Goal: Task Accomplishment & Management: Manage account settings

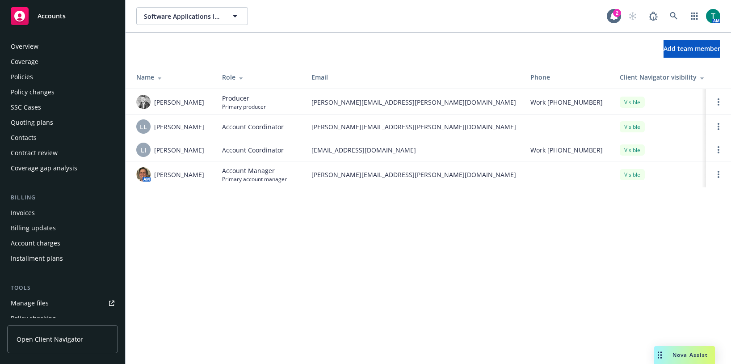
scroll to position [249, 0]
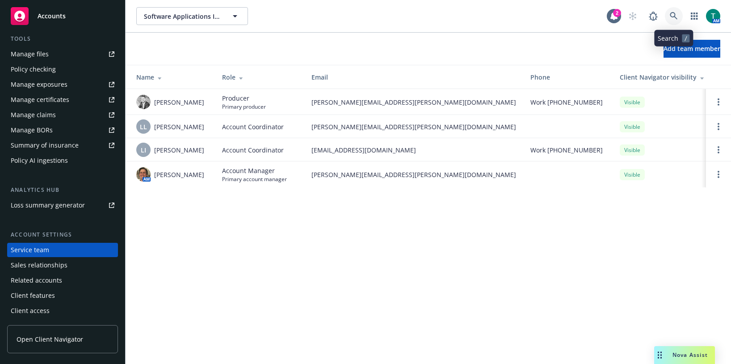
click at [680, 18] on link at bounding box center [674, 16] width 18 height 18
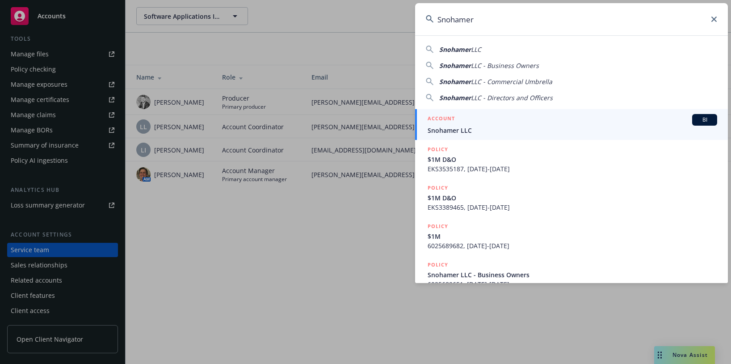
type input "Snohamer"
click at [696, 121] on span "BI" at bounding box center [705, 120] width 18 height 8
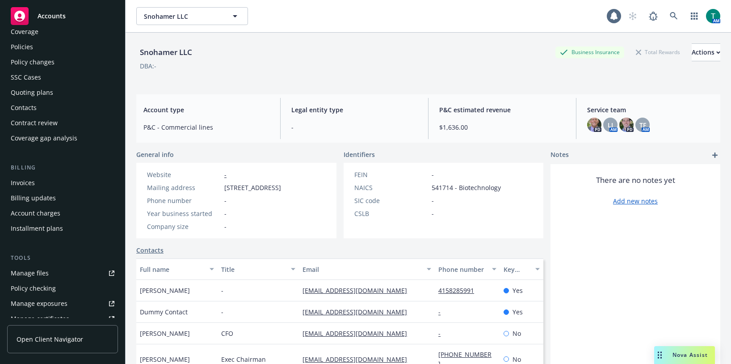
scroll to position [45, 0]
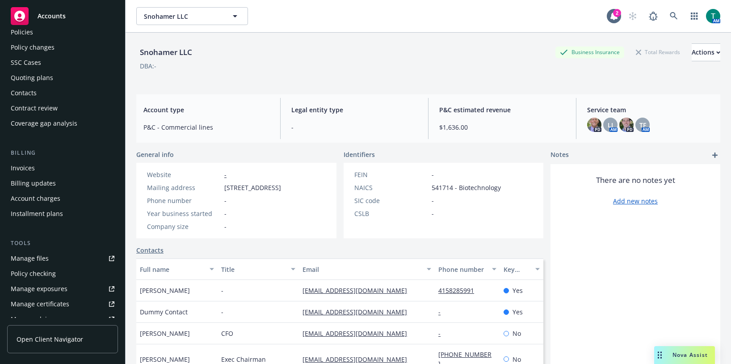
click at [51, 260] on link "Manage files" at bounding box center [62, 258] width 111 height 14
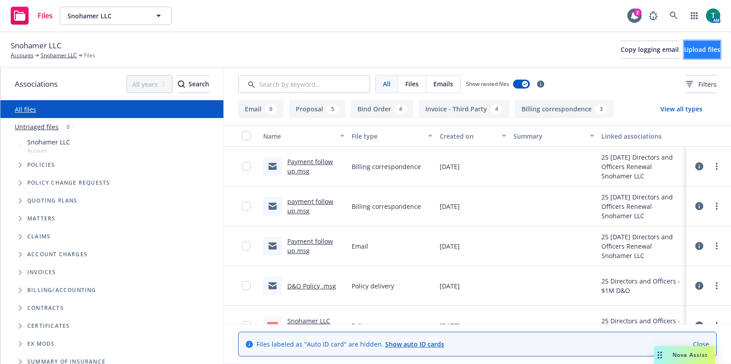
click at [685, 51] on span "Upload files" at bounding box center [702, 49] width 36 height 8
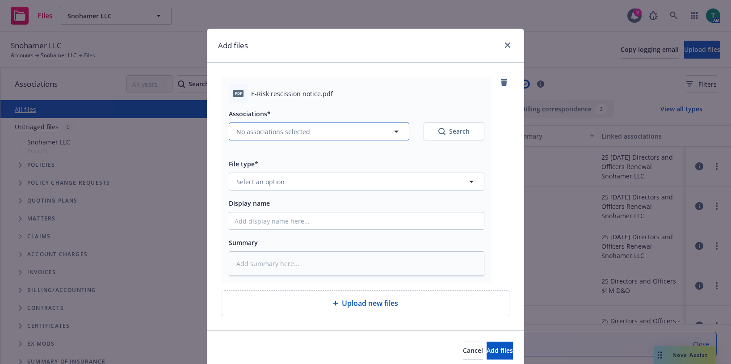
click at [247, 130] on span "No associations selected" at bounding box center [273, 131] width 74 height 9
type textarea "x"
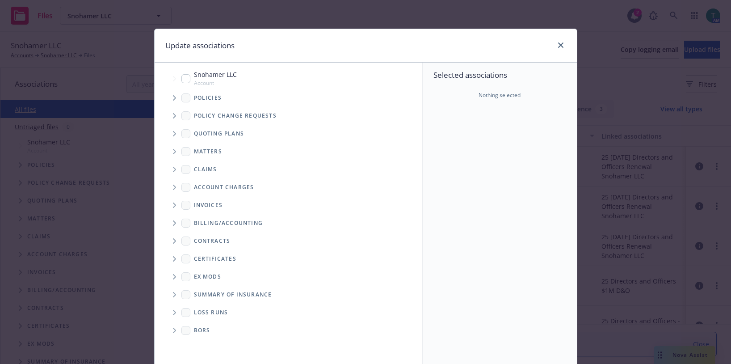
click at [185, 76] on input "Tree Example" at bounding box center [185, 78] width 9 height 9
checkbox input "true"
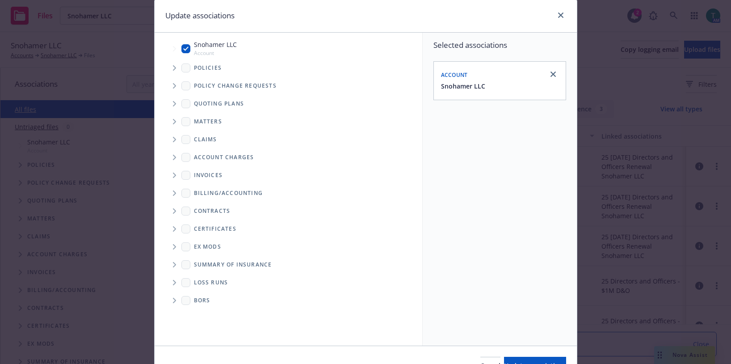
scroll to position [80, 0]
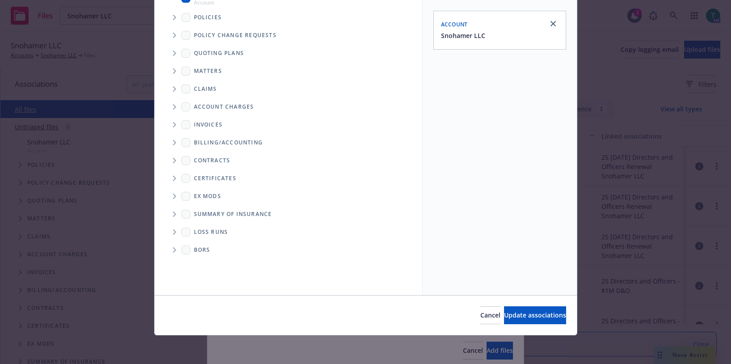
click at [506, 327] on div "Cancel Update associations" at bounding box center [366, 315] width 422 height 40
click at [507, 317] on span "Update associations" at bounding box center [535, 314] width 62 height 8
type textarea "x"
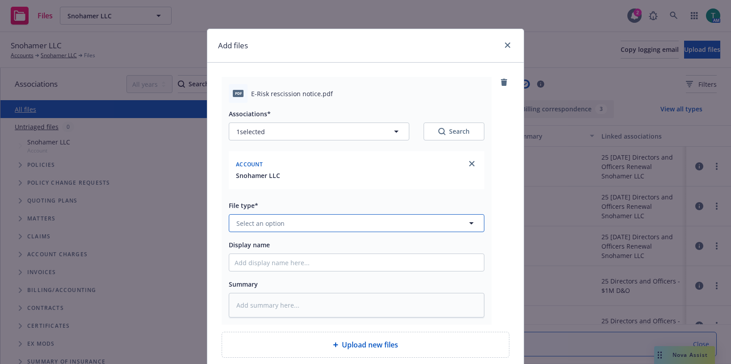
click at [276, 222] on span "Select an option" at bounding box center [260, 222] width 48 height 9
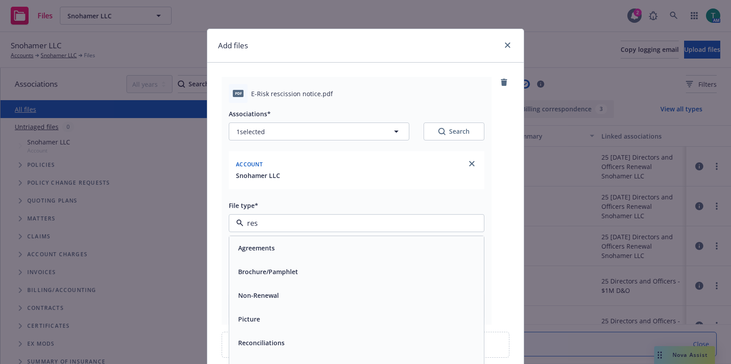
type input "resc"
type textarea "x"
type input "r"
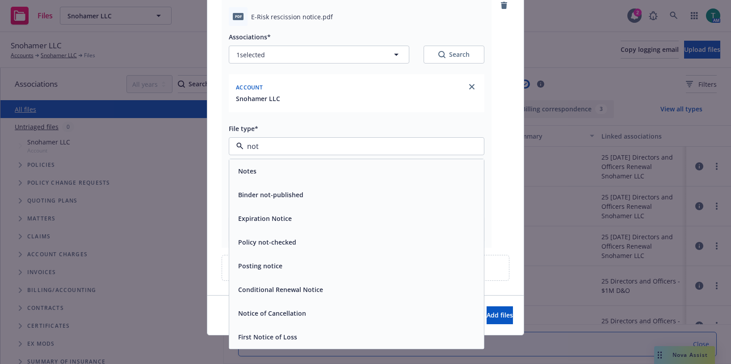
type input "no"
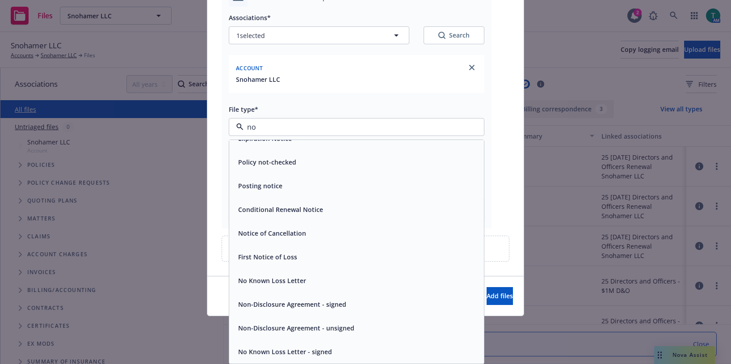
scroll to position [0, 0]
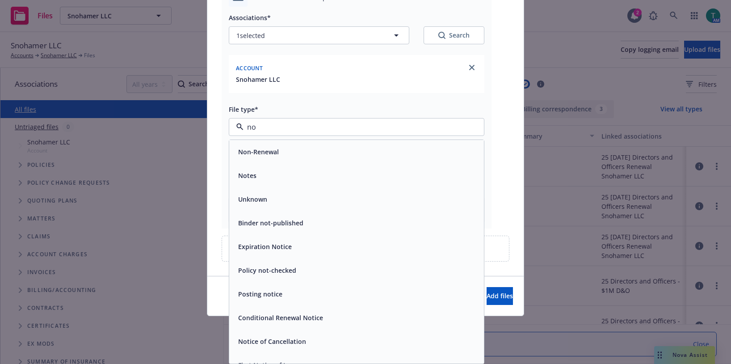
click at [272, 171] on div "Notes" at bounding box center [357, 175] width 244 height 13
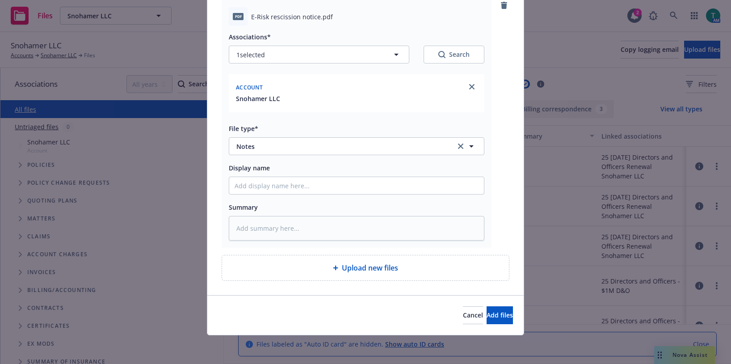
scroll to position [77, 0]
click at [291, 188] on input "Display name" at bounding box center [356, 185] width 255 height 17
type textarea "x"
type input "E"
type textarea "x"
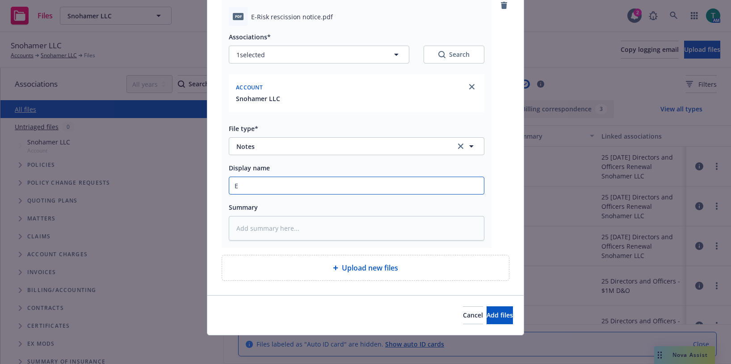
type input "E-"
type textarea "x"
type input "E-R"
type textarea "x"
type input "E-Ri"
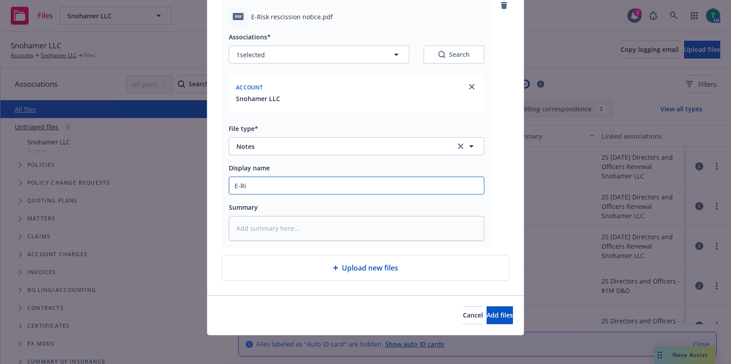
type textarea "x"
type input "E-Ris"
type textarea "x"
type input "E-Risk"
type textarea "x"
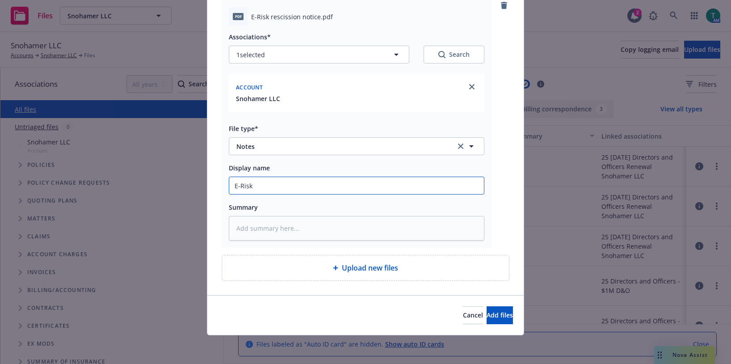
type input "E-Risk R"
type textarea "x"
type input "E-Risk Re"
type textarea "x"
type input "E-Risk Res"
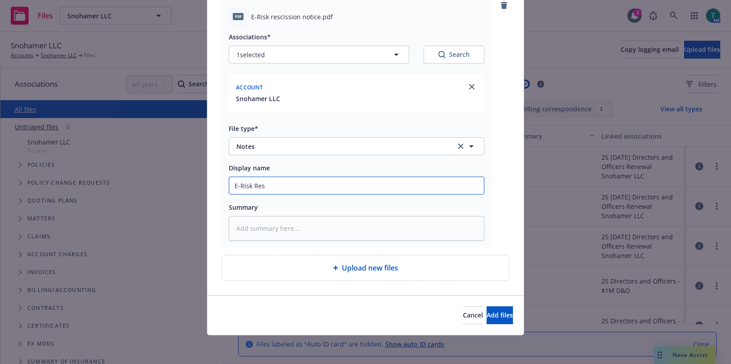
type textarea "x"
type input "E-Risk Resci"
type textarea "x"
type input "E-Risk Rescis"
type textarea "x"
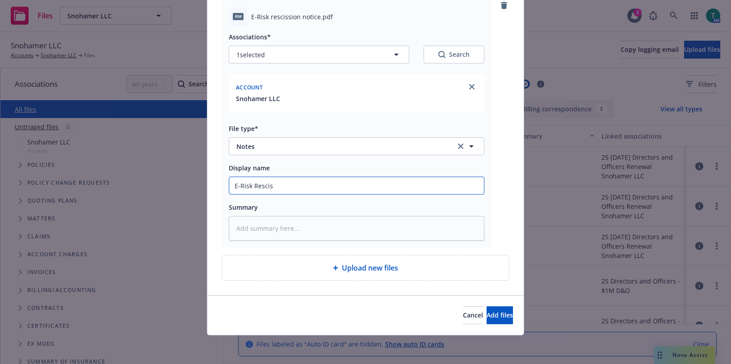
type input "E-Risk Resciss"
type textarea "x"
type input "E-Risk Rescissio"
type textarea "x"
type input "E-Risk Rescission"
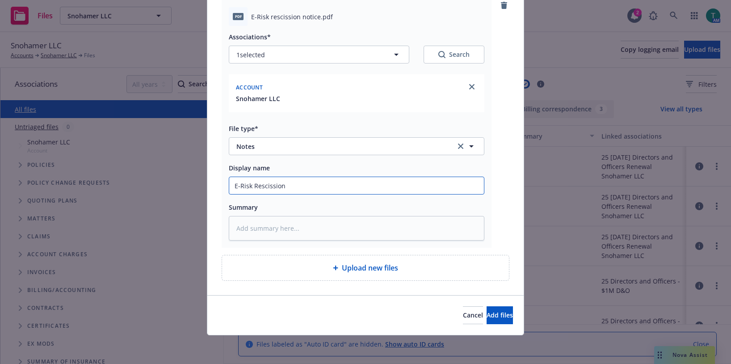
type textarea "x"
type input "E-Risk Rescission N"
type textarea "x"
type input "E-Risk Rescission No"
type textarea "x"
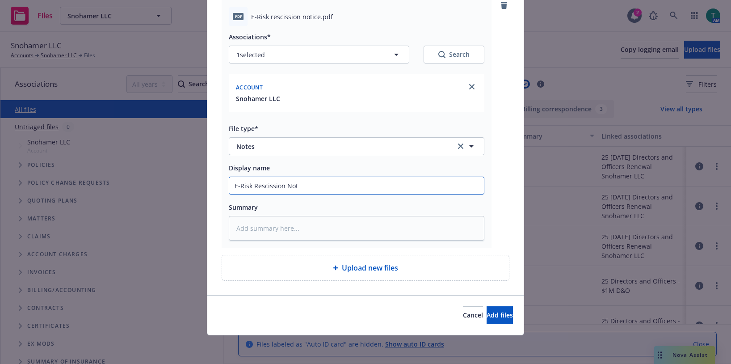
type input "E-Risk Rescission Noti"
type textarea "x"
type input "E-Risk Rescission Notic"
type textarea "x"
drag, startPoint x: 321, startPoint y: 179, endPoint x: 134, endPoint y: 178, distance: 187.6
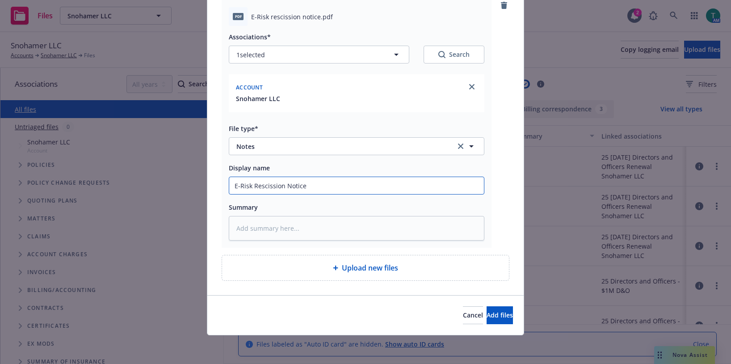
click at [134, 178] on div "Add files pdf E-Risk rescission notice.pdf Associations* 1 selected Search Acco…" at bounding box center [365, 182] width 731 height 364
type input "E-Risk Rescission Notice"
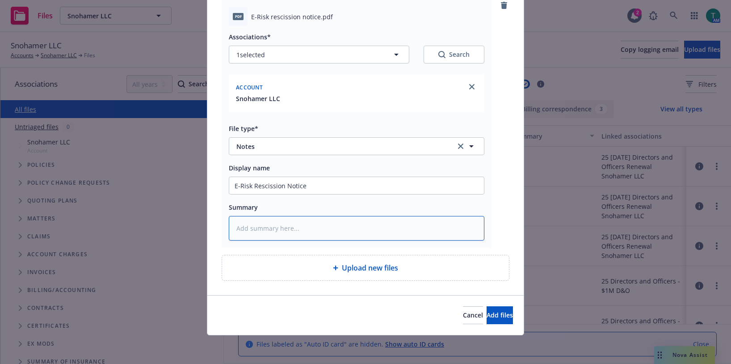
click at [250, 235] on textarea at bounding box center [357, 228] width 256 height 25
paste textarea "E-Risk Rescission Notice"
type textarea "x"
type textarea "E-Risk Rescission Notice"
click at [486, 317] on span "Add files" at bounding box center [499, 314] width 26 height 8
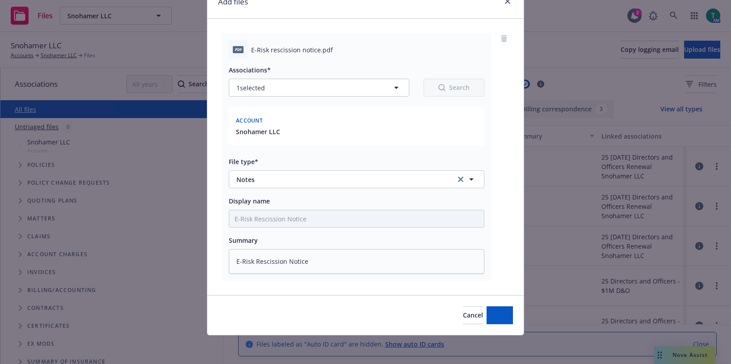
scroll to position [44, 0]
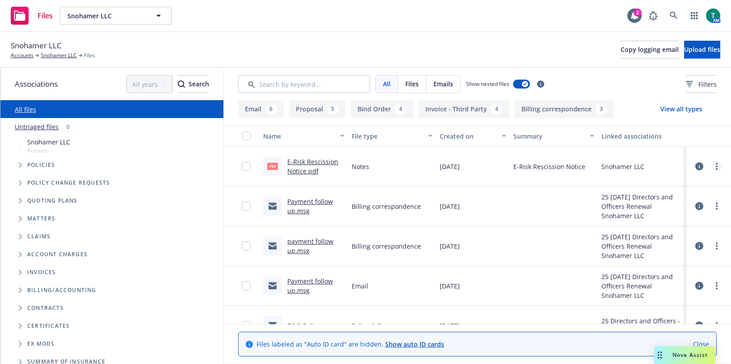
click at [711, 168] on link "more" at bounding box center [716, 166] width 11 height 11
click at [664, 218] on link "Edit" at bounding box center [670, 220] width 89 height 18
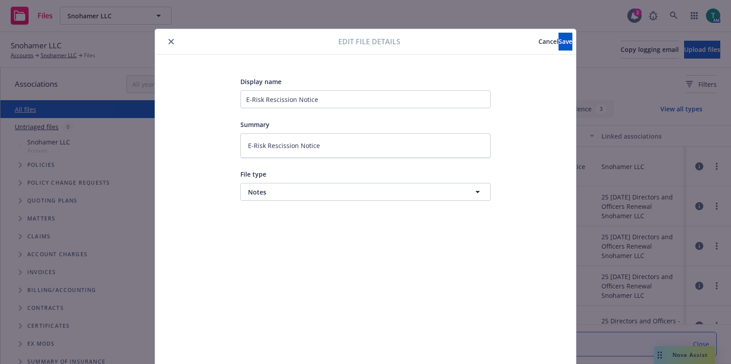
click at [169, 43] on icon "close" at bounding box center [170, 41] width 5 height 5
type textarea "x"
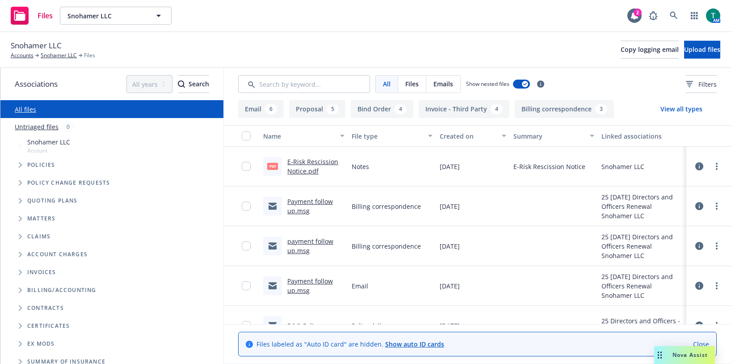
click at [671, 357] on div "Nova Assist" at bounding box center [690, 355] width 50 height 8
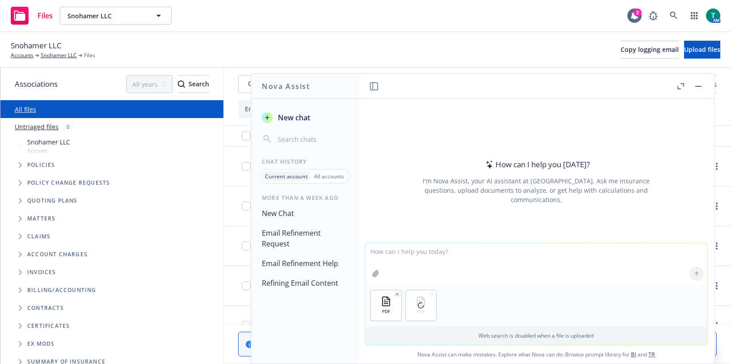
click at [475, 261] on textarea at bounding box center [536, 263] width 342 height 41
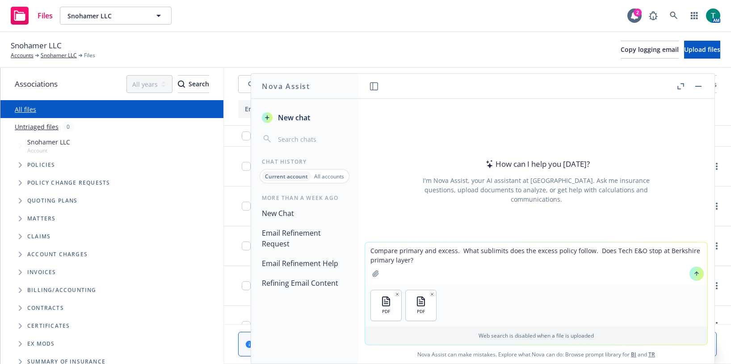
click at [587, 250] on textarea "Compare primary and excess. What sublimits does the excess policy follow. Does …" at bounding box center [536, 263] width 342 height 42
type textarea "Compare primary and excess. What sublimits does the excess policy follow? Does …"
click at [695, 272] on icon at bounding box center [697, 273] width 4 height 2
